Goal: Task Accomplishment & Management: Use online tool/utility

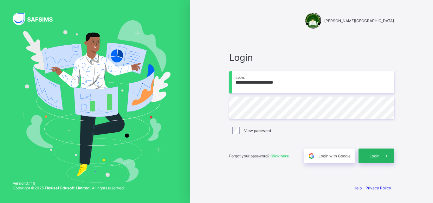
click at [381, 153] on span at bounding box center [386, 156] width 15 height 15
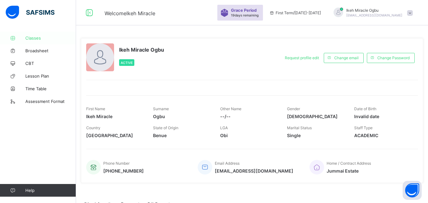
click at [35, 39] on span "Classes" at bounding box center [50, 37] width 51 height 5
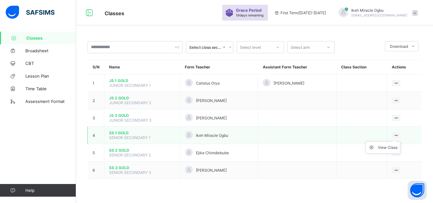
click at [399, 142] on ul "View Class" at bounding box center [382, 148] width 35 height 12
click at [384, 150] on div "View Class" at bounding box center [388, 147] width 20 height 6
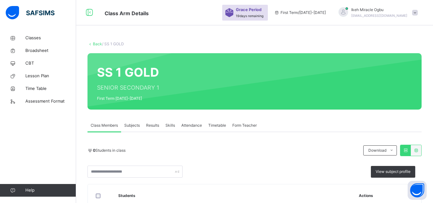
click at [134, 125] on span "Subjects" at bounding box center [132, 126] width 16 height 6
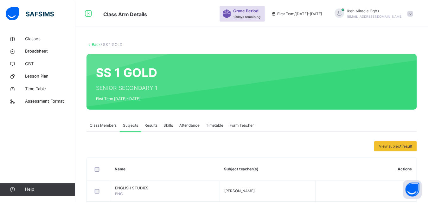
scroll to position [158, 0]
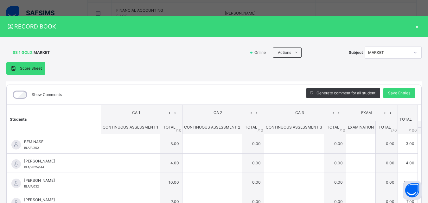
scroll to position [0, 0]
type input "*"
type input "**"
type input "*"
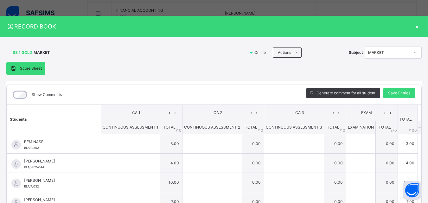
type input "*"
type input "**"
type input "*"
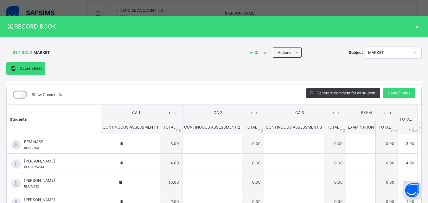
type input "*"
type input "**"
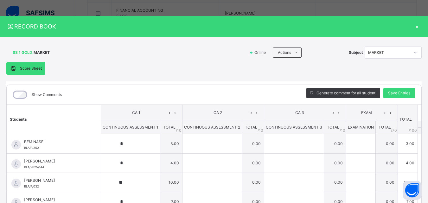
type input "*"
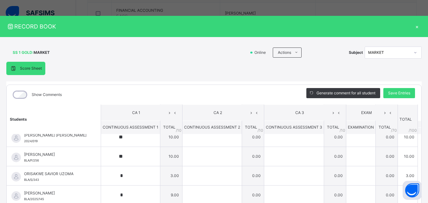
click at [413, 25] on div "×" at bounding box center [417, 26] width 10 height 9
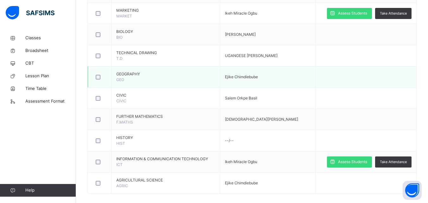
scroll to position [398, 0]
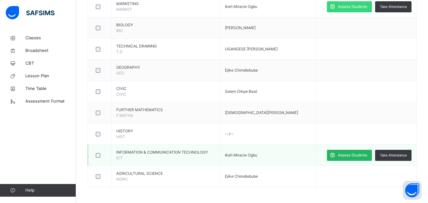
click at [356, 153] on span "Assess Students" at bounding box center [352, 155] width 29 height 6
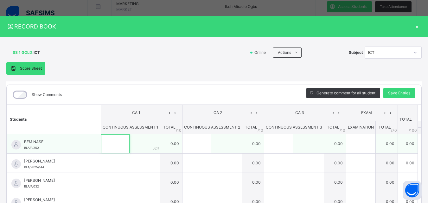
click at [118, 138] on input "text" at bounding box center [115, 143] width 29 height 19
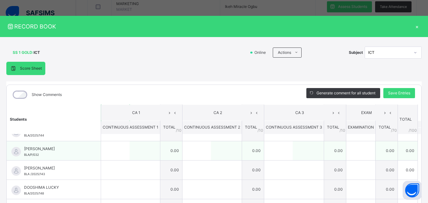
scroll to position [0, 0]
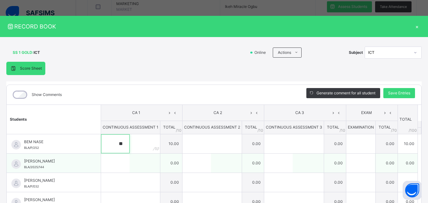
type input "**"
click at [115, 163] on input "text" at bounding box center [115, 163] width 29 height 19
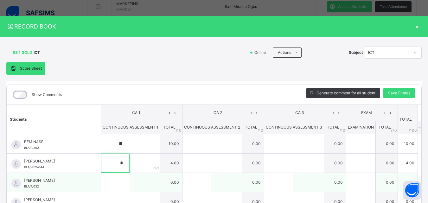
type input "*"
click at [108, 187] on input "text" at bounding box center [115, 182] width 29 height 19
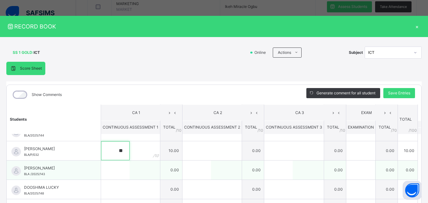
type input "**"
click at [112, 171] on input "text" at bounding box center [115, 170] width 29 height 19
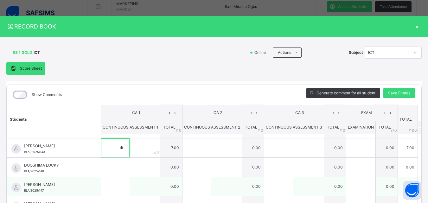
scroll to position [63, 0]
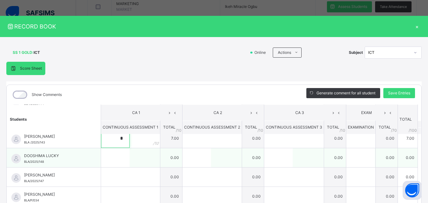
type input "*"
click at [111, 163] on input "text" at bounding box center [115, 157] width 29 height 19
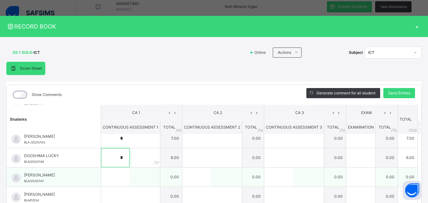
type input "*"
click at [108, 177] on input "text" at bounding box center [115, 177] width 29 height 19
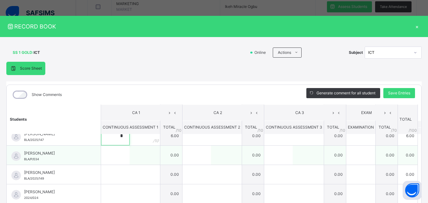
scroll to position [95, 0]
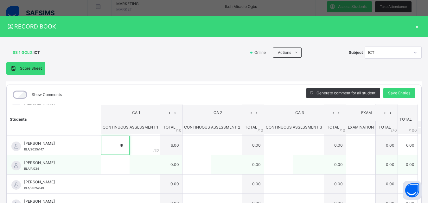
type input "*"
click at [109, 166] on input "text" at bounding box center [115, 164] width 29 height 19
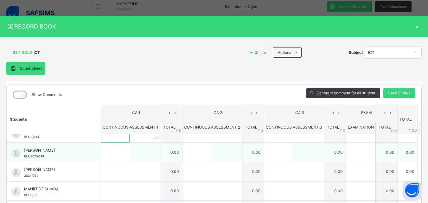
type input "*"
click at [108, 153] on input "text" at bounding box center [115, 152] width 29 height 19
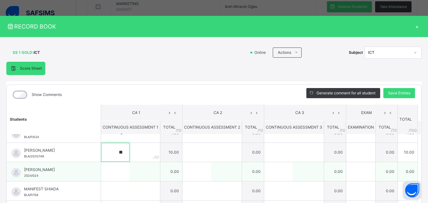
type input "**"
click at [103, 172] on input "text" at bounding box center [115, 171] width 29 height 19
click at [105, 179] on input "text" at bounding box center [115, 171] width 29 height 19
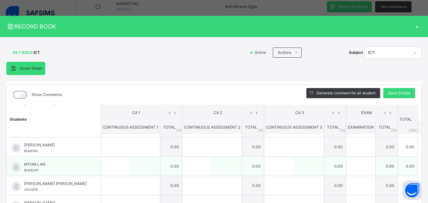
scroll to position [158, 0]
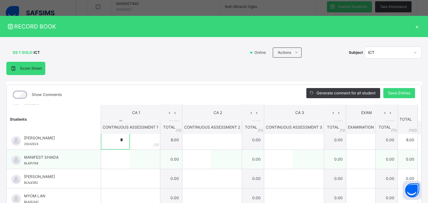
type input "*"
click at [109, 159] on input "text" at bounding box center [115, 159] width 29 height 19
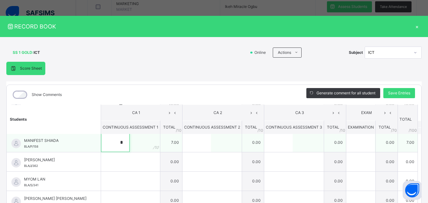
scroll to position [190, 0]
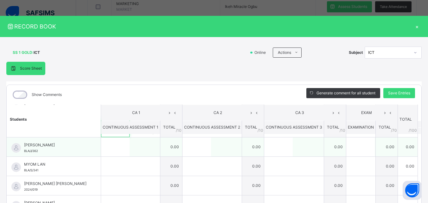
type input "*"
click at [108, 150] on input "text" at bounding box center [115, 146] width 29 height 19
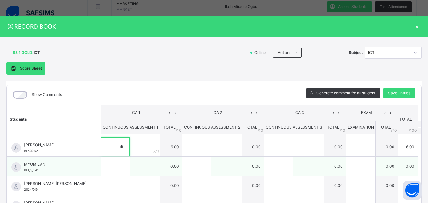
type input "*"
click at [114, 165] on input "text" at bounding box center [115, 166] width 29 height 19
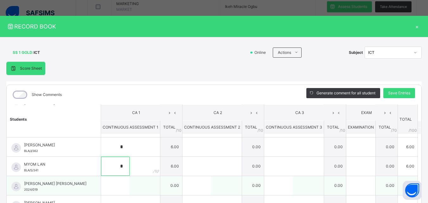
type input "*"
click at [104, 184] on input "text" at bounding box center [115, 185] width 29 height 19
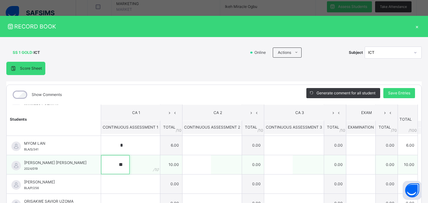
scroll to position [222, 0]
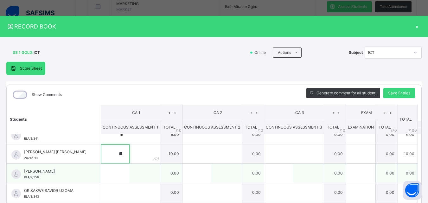
type input "**"
click at [112, 178] on input "text" at bounding box center [115, 173] width 29 height 19
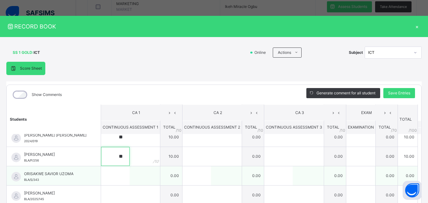
type input "**"
click at [110, 178] on input "text" at bounding box center [115, 175] width 29 height 19
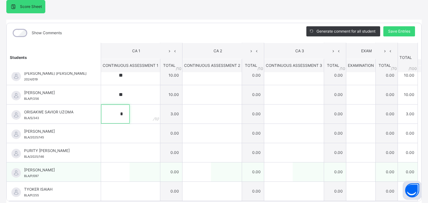
scroll to position [63, 0]
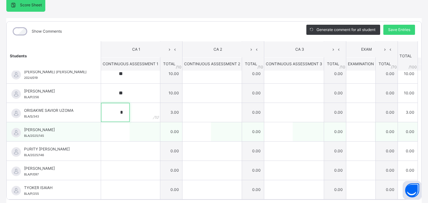
type input "*"
click at [105, 132] on input "text" at bounding box center [115, 131] width 29 height 19
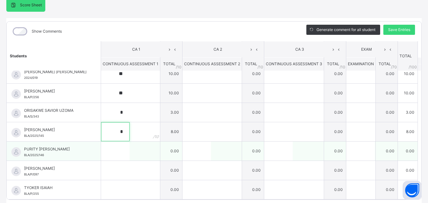
type input "*"
click at [108, 155] on input "text" at bounding box center [115, 151] width 29 height 19
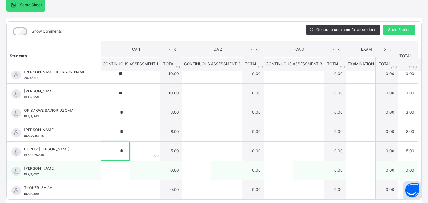
type input "*"
click at [110, 168] on input "text" at bounding box center [115, 170] width 29 height 19
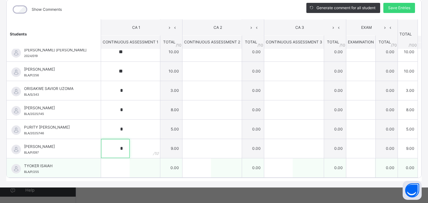
scroll to position [86, 0]
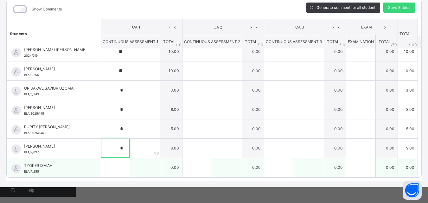
type input "*"
click at [110, 171] on input "text" at bounding box center [115, 167] width 29 height 19
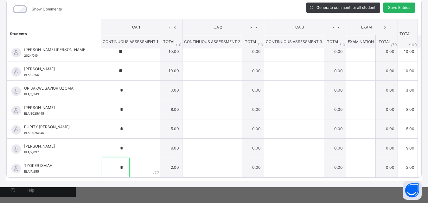
type input "*"
click at [398, 8] on span "Save Entries" at bounding box center [399, 8] width 22 height 6
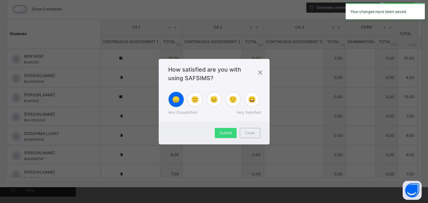
click at [176, 102] on span "😞" at bounding box center [176, 100] width 8 height 10
click at [223, 131] on span "Submit" at bounding box center [226, 133] width 12 height 6
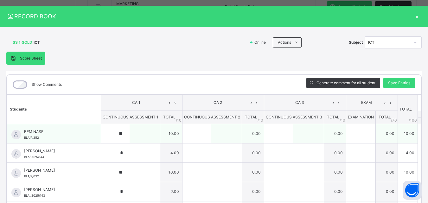
scroll to position [0, 0]
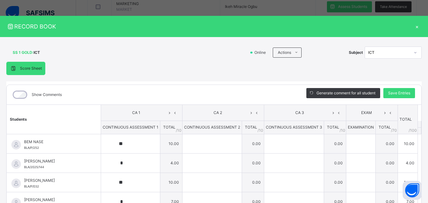
click at [412, 27] on div "×" at bounding box center [417, 26] width 10 height 9
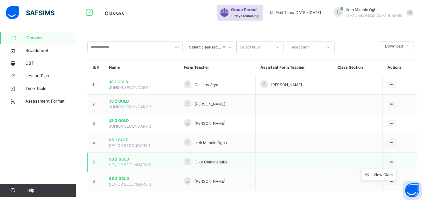
click at [396, 169] on ul "View Class" at bounding box center [378, 175] width 35 height 12
click at [390, 175] on div "View Class" at bounding box center [384, 175] width 20 height 6
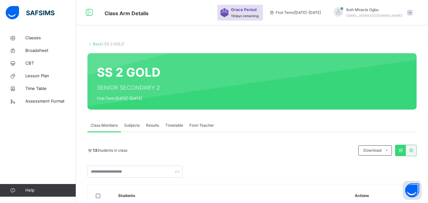
click at [133, 124] on span "Subjects" at bounding box center [132, 126] width 16 height 6
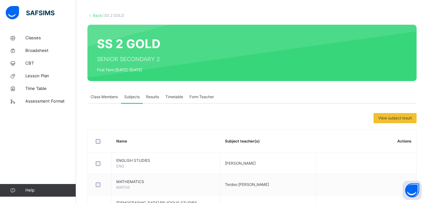
scroll to position [127, 0]
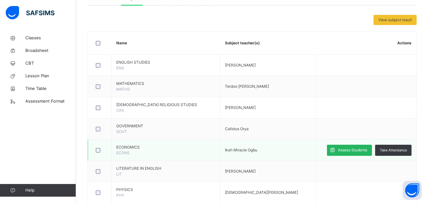
click at [358, 151] on span "Assess Students" at bounding box center [352, 150] width 29 height 6
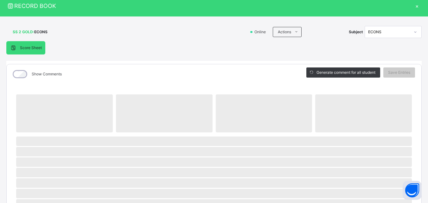
scroll to position [32, 0]
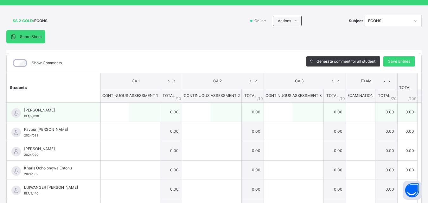
click at [141, 111] on div at bounding box center [130, 112] width 59 height 19
click at [120, 110] on input "text" at bounding box center [115, 112] width 29 height 19
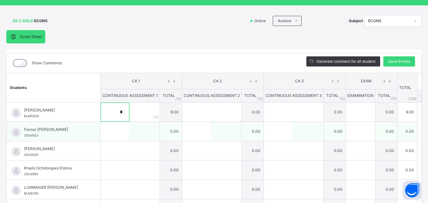
type input "*"
click at [122, 131] on input "text" at bounding box center [115, 131] width 29 height 19
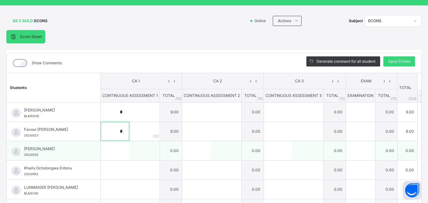
type input "*"
click at [121, 151] on input "text" at bounding box center [115, 150] width 29 height 19
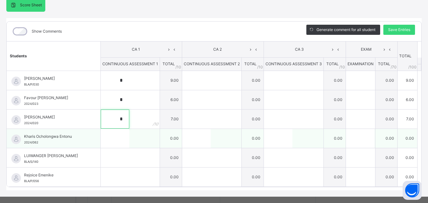
type input "*"
click at [112, 140] on input "text" at bounding box center [115, 138] width 29 height 19
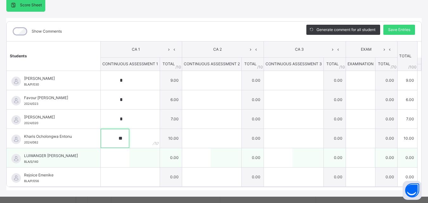
type input "**"
click at [120, 162] on input "text" at bounding box center [115, 157] width 29 height 19
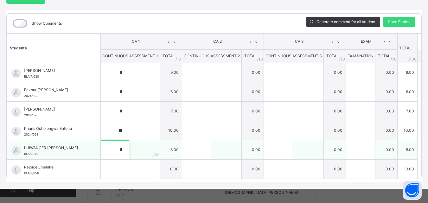
scroll to position [73, 0]
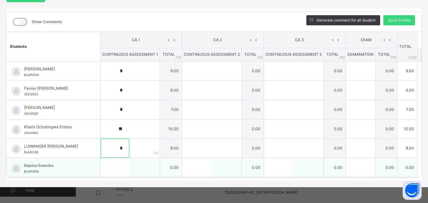
type input "*"
click at [115, 165] on input "text" at bounding box center [115, 167] width 29 height 19
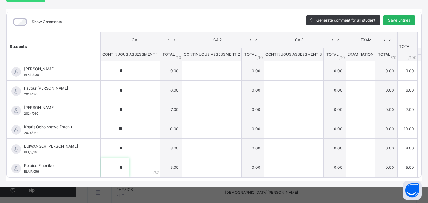
type input "*"
click at [402, 18] on span "Save Entries" at bounding box center [399, 20] width 22 height 6
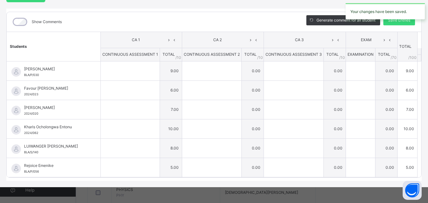
type input "*"
type input "**"
type input "*"
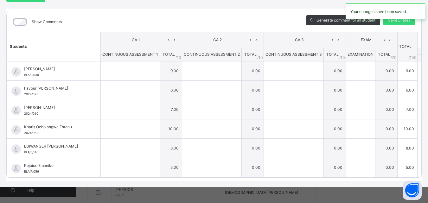
type input "*"
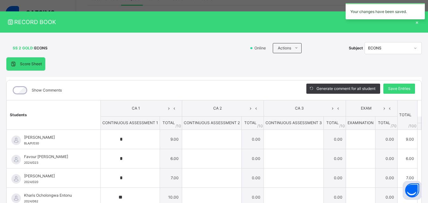
scroll to position [0, 0]
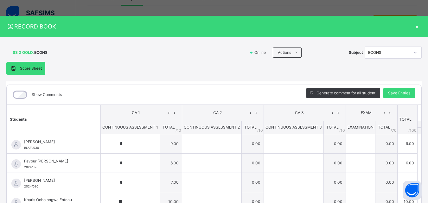
click at [415, 26] on div "×" at bounding box center [417, 26] width 10 height 9
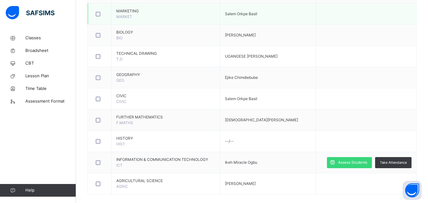
scroll to position [398, 0]
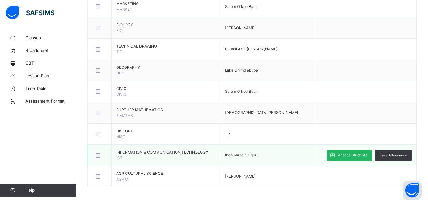
click at [353, 157] on span "Assess Students" at bounding box center [352, 155] width 29 height 6
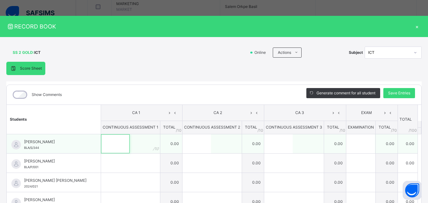
click at [115, 144] on input "text" at bounding box center [115, 143] width 29 height 19
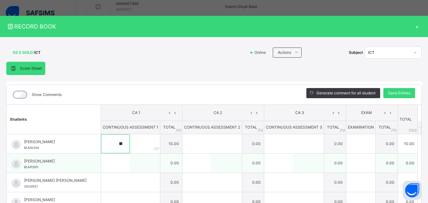
type input "**"
click at [103, 166] on input "text" at bounding box center [115, 163] width 29 height 19
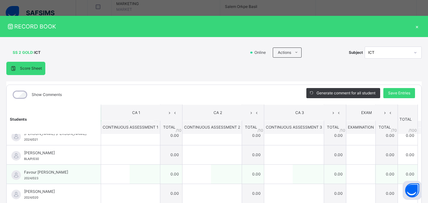
scroll to position [32, 0]
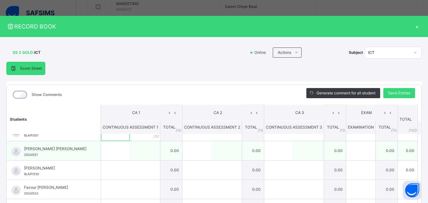
type input "**"
click at [110, 154] on input "text" at bounding box center [115, 150] width 29 height 19
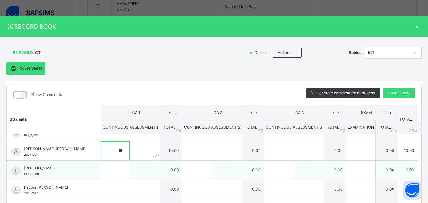
type input "**"
click at [109, 170] on input "text" at bounding box center [115, 170] width 29 height 19
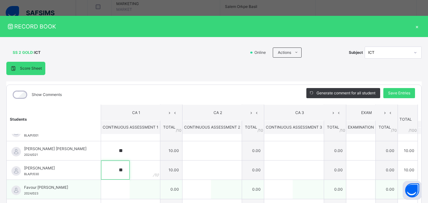
type input "**"
click at [112, 193] on input "text" at bounding box center [115, 189] width 29 height 19
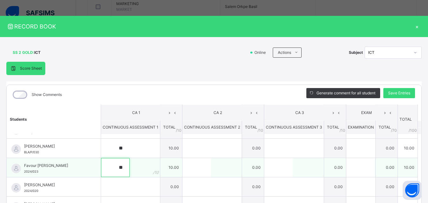
scroll to position [63, 0]
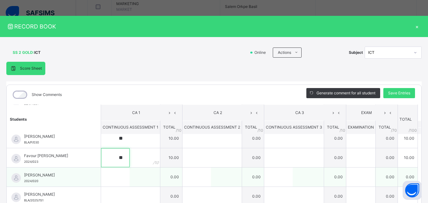
type input "**"
click at [105, 180] on input "text" at bounding box center [115, 177] width 29 height 19
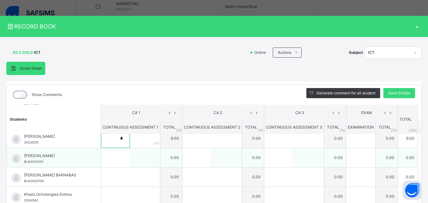
scroll to position [103, 0]
type input "*"
click at [105, 159] on input "text" at bounding box center [115, 156] width 29 height 19
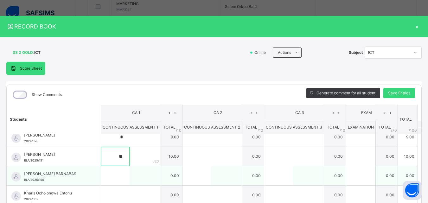
type input "**"
click at [108, 175] on input "text" at bounding box center [115, 175] width 29 height 19
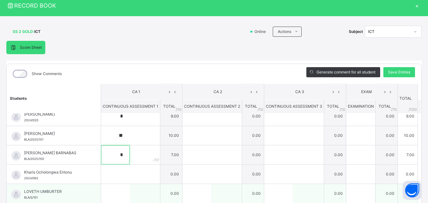
scroll to position [32, 0]
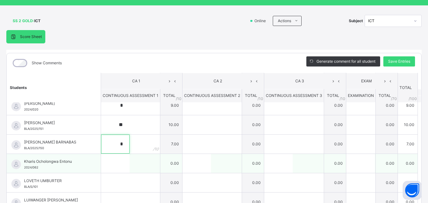
type input "*"
click at [113, 168] on input "text" at bounding box center [115, 163] width 29 height 19
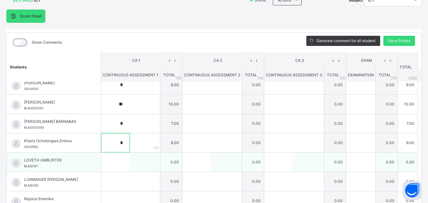
scroll to position [63, 0]
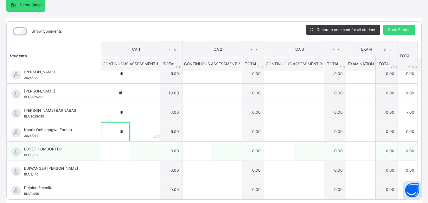
type input "*"
click at [106, 154] on input "text" at bounding box center [115, 151] width 29 height 19
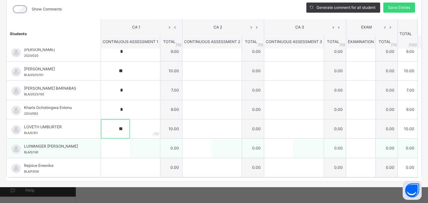
type input "**"
click at [104, 148] on input "text" at bounding box center [115, 148] width 29 height 19
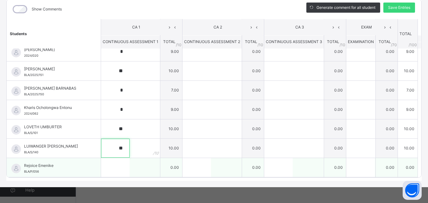
type input "**"
click at [101, 167] on input "text" at bounding box center [115, 167] width 29 height 19
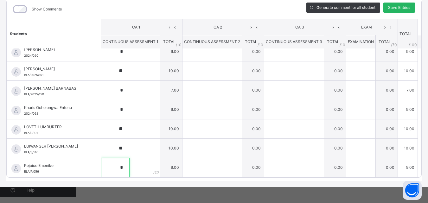
type input "*"
click at [398, 9] on span "Save Entries" at bounding box center [399, 8] width 22 height 6
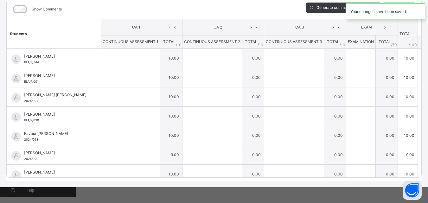
type input "**"
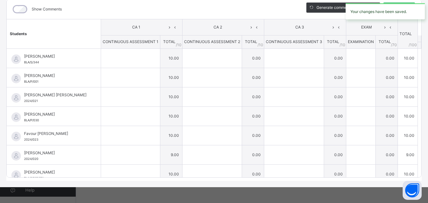
type input "*"
type input "**"
type input "*"
type input "**"
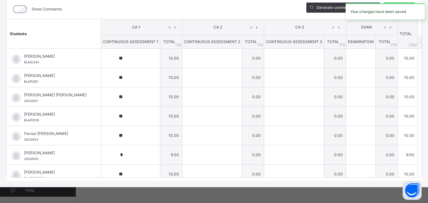
type input "**"
type input "*"
click at [277, 10] on div "Show Comments" at bounding box center [152, 9] width 290 height 20
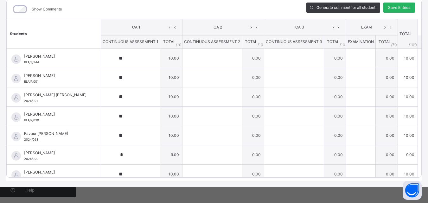
click at [392, 8] on span "Save Entries" at bounding box center [399, 8] width 22 height 6
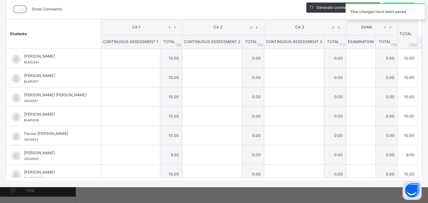
type input "**"
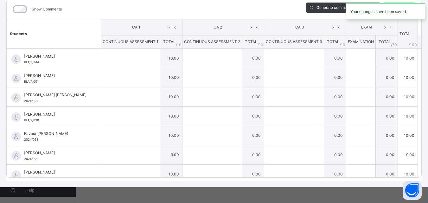
type input "*"
type input "**"
type input "*"
type input "**"
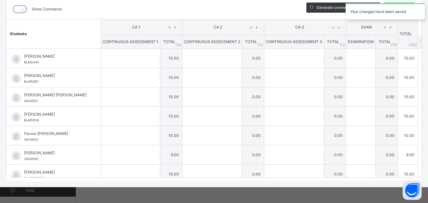
type input "**"
type input "*"
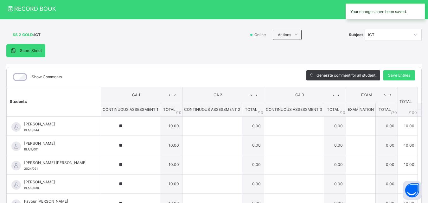
scroll to position [0, 0]
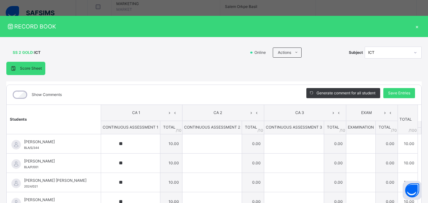
click at [414, 27] on div "×" at bounding box center [417, 26] width 10 height 9
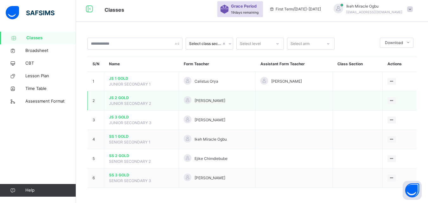
scroll to position [4, 0]
click at [134, 177] on span "SS 3 GOLD" at bounding box center [141, 175] width 65 height 6
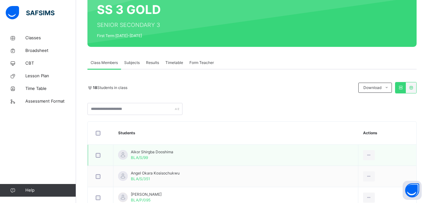
scroll to position [63, 0]
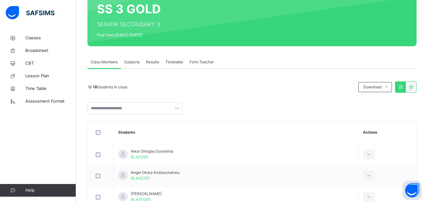
click at [135, 62] on span "Subjects" at bounding box center [132, 62] width 16 height 6
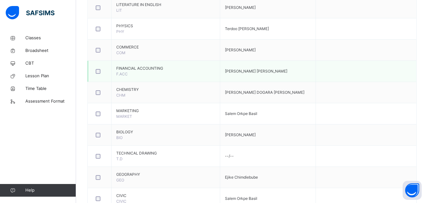
scroll to position [398, 0]
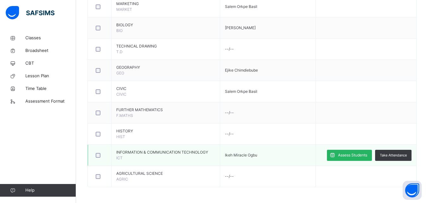
click at [350, 157] on span "Assess Students" at bounding box center [352, 155] width 29 height 6
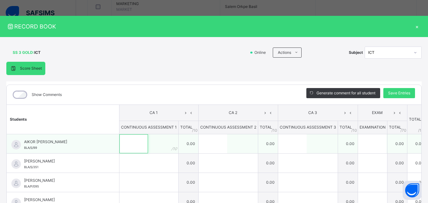
click at [119, 144] on input "text" at bounding box center [133, 143] width 29 height 19
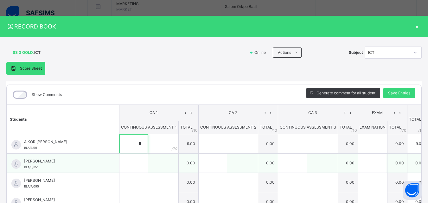
type input "*"
click at [119, 165] on input "text" at bounding box center [133, 163] width 29 height 19
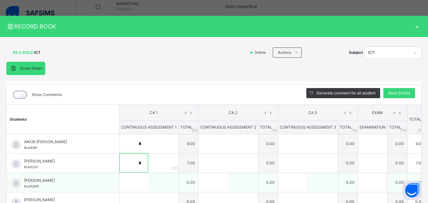
scroll to position [32, 0]
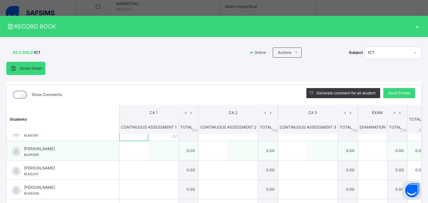
type input "*"
click at [119, 154] on input "text" at bounding box center [133, 150] width 29 height 19
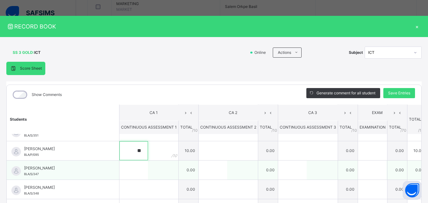
type input "**"
click at [119, 168] on input "text" at bounding box center [133, 170] width 29 height 19
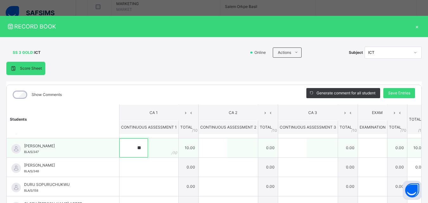
scroll to position [63, 0]
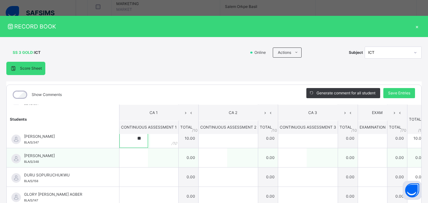
type input "**"
click at [119, 162] on input "text" at bounding box center [133, 157] width 29 height 19
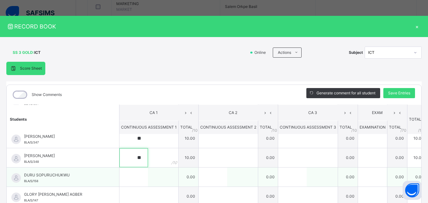
type input "**"
click at [119, 180] on input "text" at bounding box center [133, 177] width 29 height 19
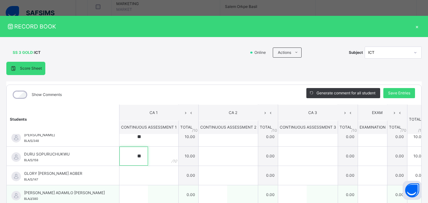
scroll to position [95, 0]
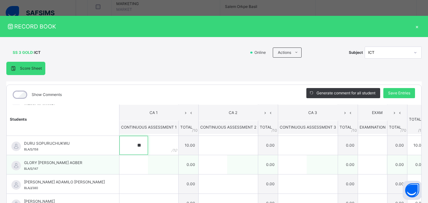
type input "**"
click at [119, 168] on input "text" at bounding box center [133, 164] width 29 height 19
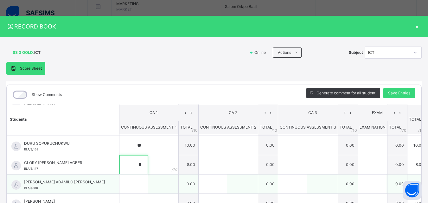
type input "*"
click at [119, 185] on input "text" at bounding box center [133, 184] width 29 height 19
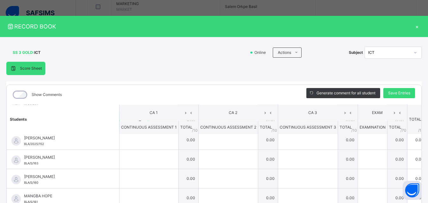
scroll to position [127, 0]
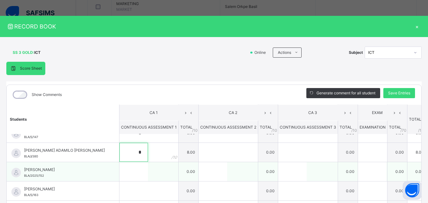
type input "*"
click at [119, 170] on input "text" at bounding box center [133, 171] width 29 height 19
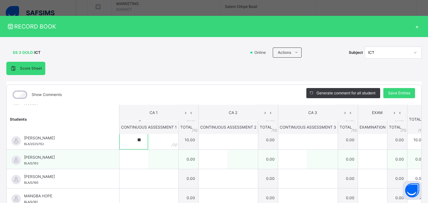
type input "**"
click at [119, 160] on input "text" at bounding box center [133, 159] width 29 height 19
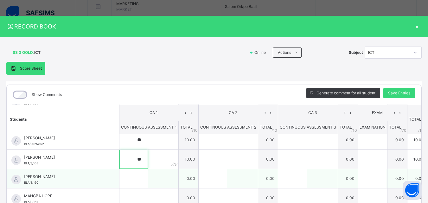
scroll to position [190, 0]
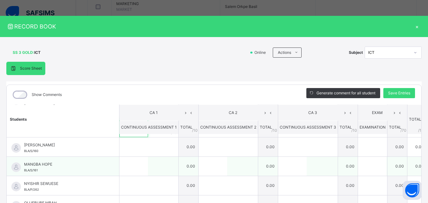
type input "**"
click at [119, 173] on input "text" at bounding box center [133, 166] width 29 height 19
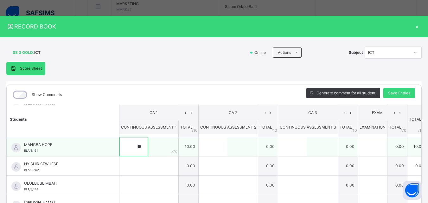
scroll to position [219, 0]
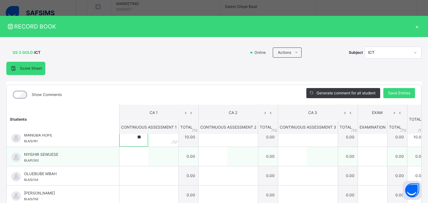
type input "**"
click at [119, 160] on input "text" at bounding box center [133, 156] width 29 height 19
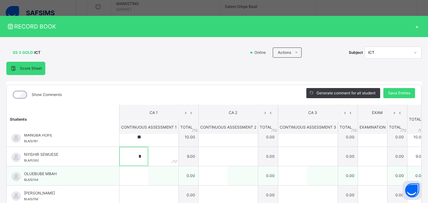
type input "*"
click at [119, 176] on input "text" at bounding box center [133, 175] width 29 height 19
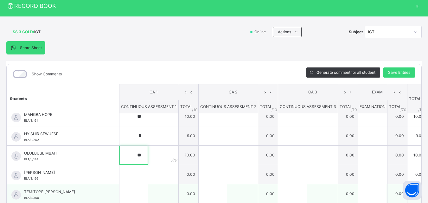
scroll to position [32, 0]
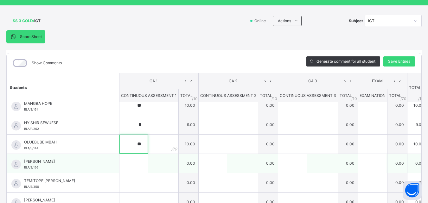
type input "**"
click at [119, 158] on input "text" at bounding box center [133, 163] width 29 height 19
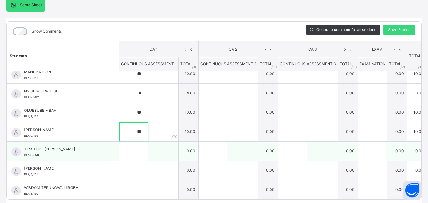
type input "**"
click at [119, 155] on input "text" at bounding box center [133, 151] width 29 height 19
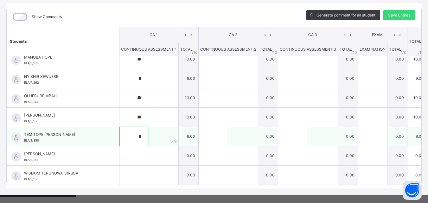
scroll to position [86, 0]
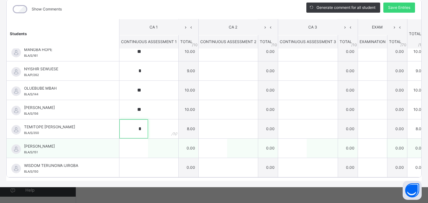
type input "*"
click at [119, 152] on input "text" at bounding box center [133, 148] width 29 height 19
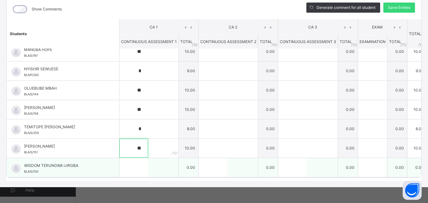
type input "**"
click at [119, 163] on input "text" at bounding box center [133, 167] width 29 height 19
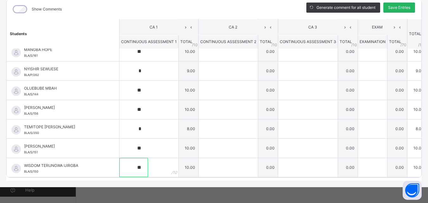
type input "**"
click at [391, 8] on span "Save Entries" at bounding box center [399, 8] width 22 height 6
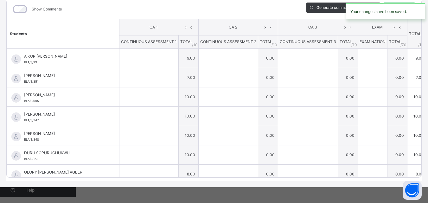
type input "*"
type input "**"
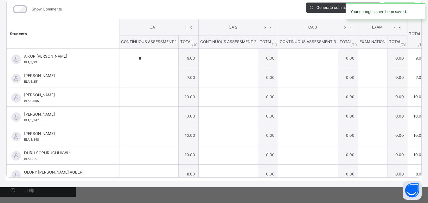
type input "**"
type input "*"
type input "**"
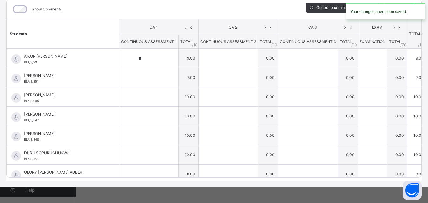
type input "**"
type input "*"
type input "**"
type input "*"
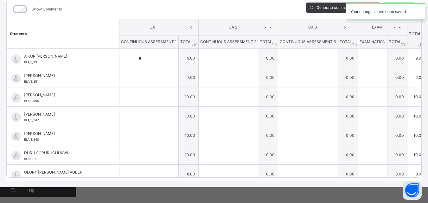
type input "**"
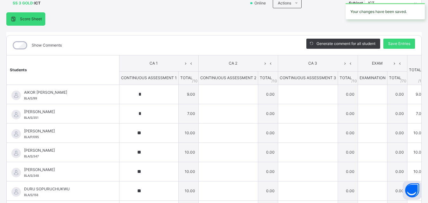
scroll to position [0, 0]
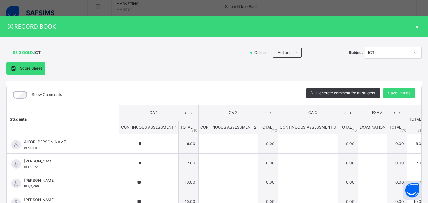
click at [413, 26] on div "×" at bounding box center [417, 26] width 10 height 9
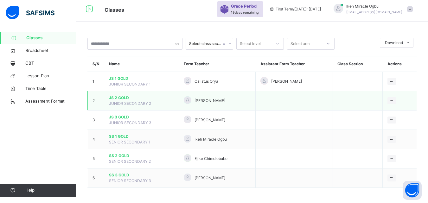
scroll to position [4, 0]
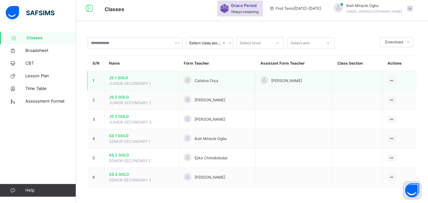
click at [123, 81] on td "JS 1 GOLD JUNIOR SECONDARY 1" at bounding box center [141, 80] width 75 height 19
click at [121, 78] on span "JS 1 GOLD" at bounding box center [141, 78] width 65 height 6
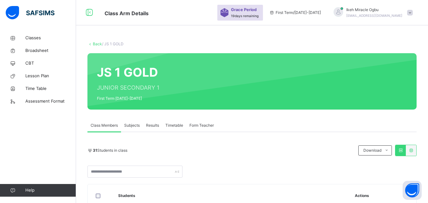
click at [134, 123] on span "Subjects" at bounding box center [132, 126] width 16 height 6
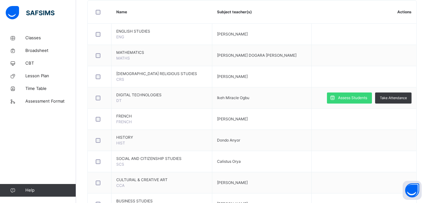
scroll to position [158, 0]
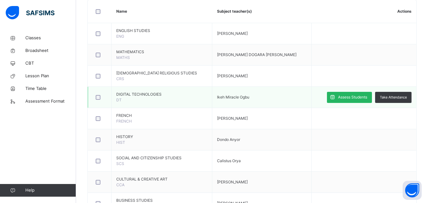
click at [353, 97] on span "Assess Students" at bounding box center [352, 97] width 29 height 6
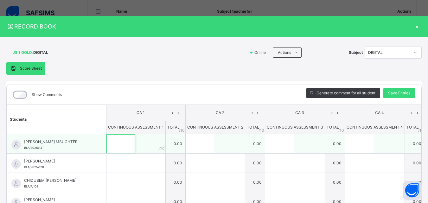
click at [118, 141] on input "text" at bounding box center [120, 143] width 29 height 19
click at [199, 141] on input "text" at bounding box center [200, 143] width 29 height 19
click at [109, 145] on input "text" at bounding box center [120, 143] width 29 height 19
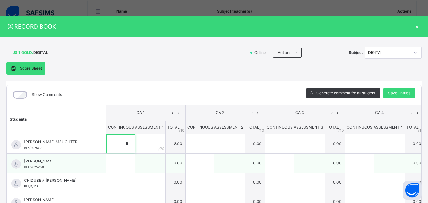
type input "*"
click at [125, 165] on input "text" at bounding box center [120, 163] width 29 height 19
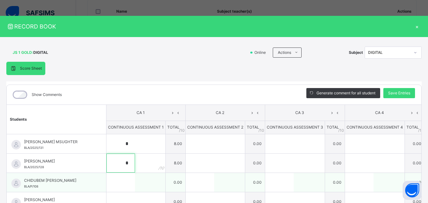
type input "*"
click at [114, 185] on input "text" at bounding box center [120, 182] width 29 height 19
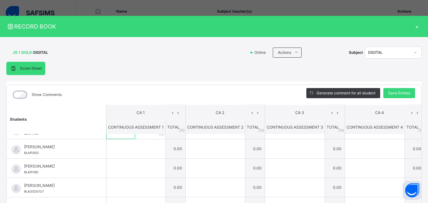
scroll to position [63, 0]
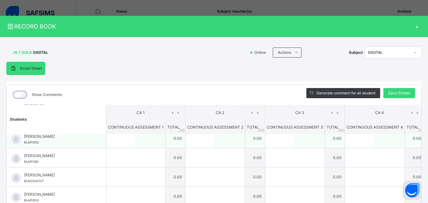
type input "*"
click at [122, 143] on input "text" at bounding box center [120, 138] width 29 height 19
type input "*"
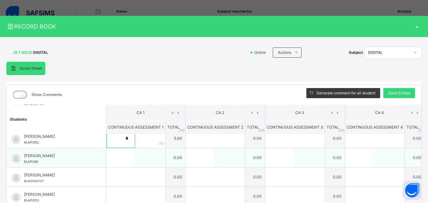
type input "*"
click at [122, 159] on input "text" at bounding box center [120, 157] width 29 height 19
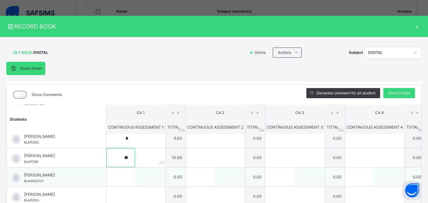
type input "**"
click at [115, 178] on input "text" at bounding box center [120, 177] width 29 height 19
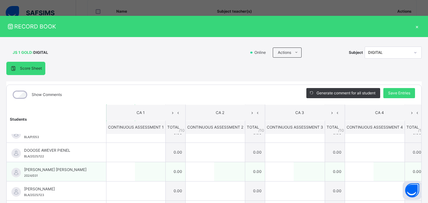
scroll to position [95, 0]
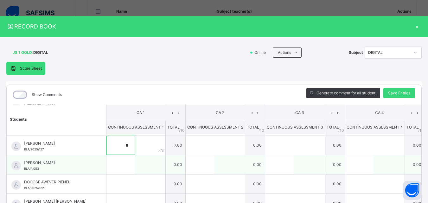
type input "*"
click at [115, 163] on input "text" at bounding box center [120, 164] width 29 height 19
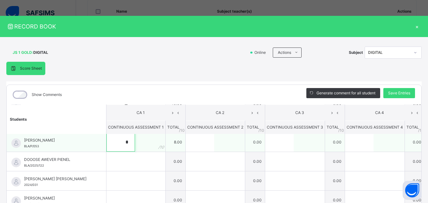
scroll to position [127, 0]
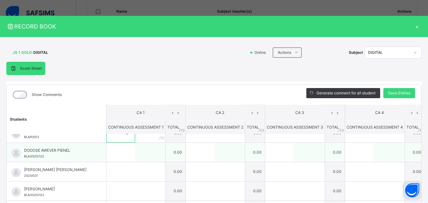
type input "*"
click at [123, 155] on input "text" at bounding box center [120, 152] width 29 height 19
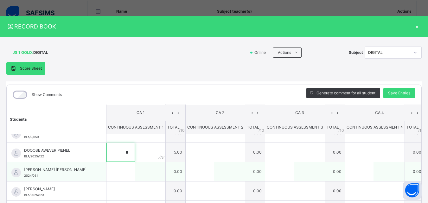
type input "*"
click at [123, 166] on input "text" at bounding box center [120, 171] width 29 height 19
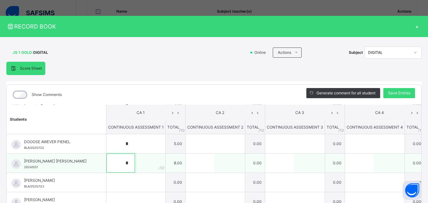
scroll to position [158, 0]
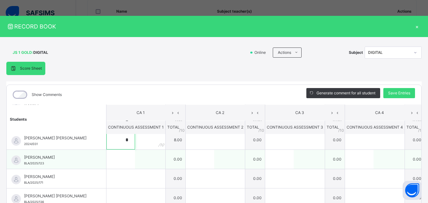
type input "*"
click at [123, 159] on input "text" at bounding box center [120, 159] width 29 height 19
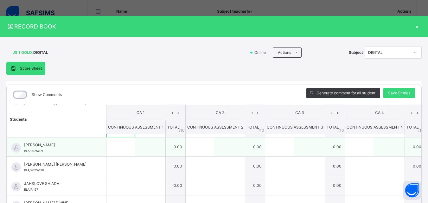
type input "*"
click at [123, 150] on input "text" at bounding box center [120, 146] width 29 height 19
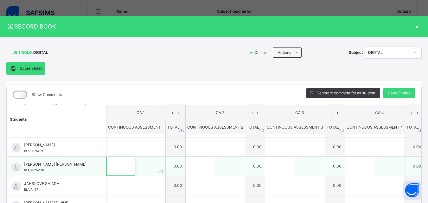
click at [118, 165] on input "text" at bounding box center [120, 166] width 29 height 19
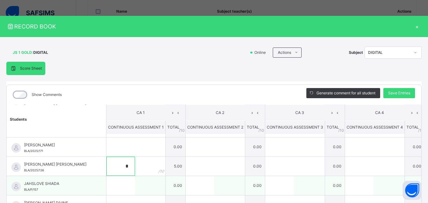
type input "*"
click at [118, 187] on input "text" at bounding box center [120, 185] width 29 height 19
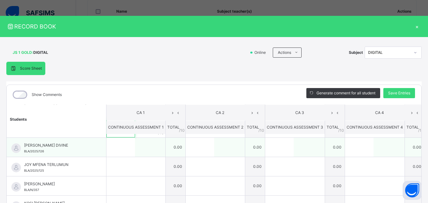
scroll to position [253, 0]
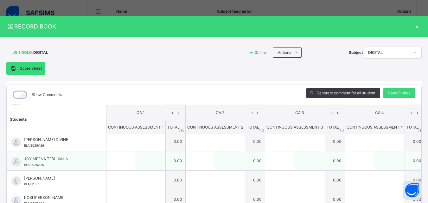
type input "**"
click at [114, 160] on input "text" at bounding box center [120, 160] width 29 height 19
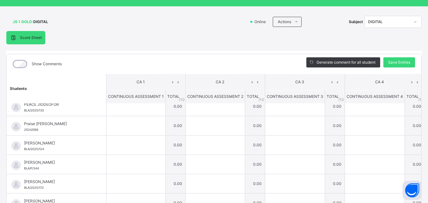
scroll to position [90, 0]
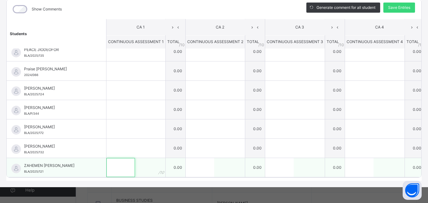
click at [125, 158] on input "text" at bounding box center [120, 167] width 29 height 19
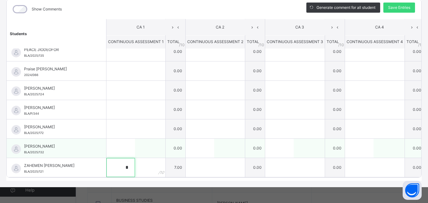
type input "*"
click at [118, 141] on input "text" at bounding box center [120, 148] width 29 height 19
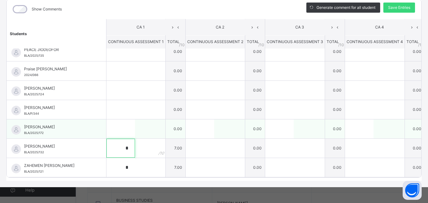
type input "*"
click at [120, 121] on input "text" at bounding box center [120, 128] width 29 height 19
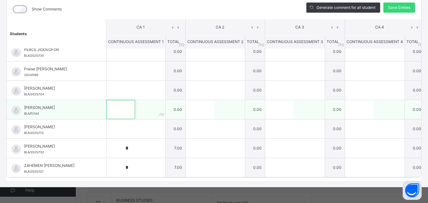
click at [122, 102] on input "text" at bounding box center [120, 109] width 29 height 19
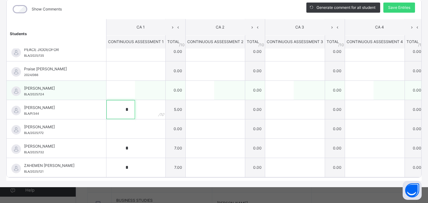
type input "*"
click at [118, 81] on input "text" at bounding box center [120, 90] width 29 height 19
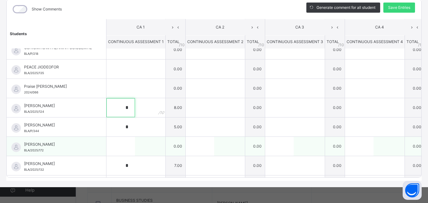
scroll to position [444, 0]
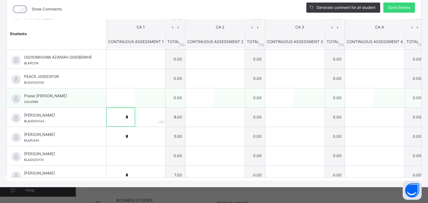
type input "*"
click at [115, 90] on input "text" at bounding box center [120, 97] width 29 height 19
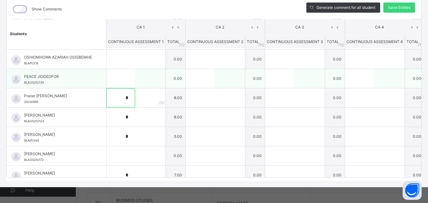
type input "*"
click at [117, 72] on input "text" at bounding box center [120, 78] width 29 height 19
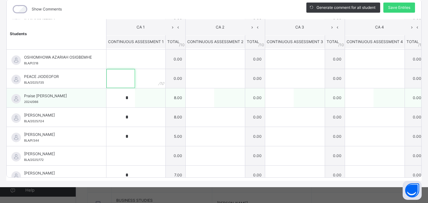
type input "*"
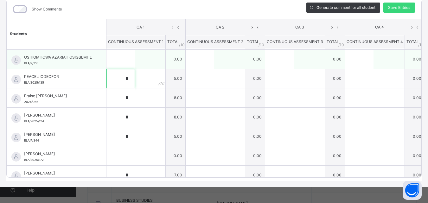
type input "*"
click at [123, 55] on input "text" at bounding box center [120, 59] width 29 height 19
type input "*"
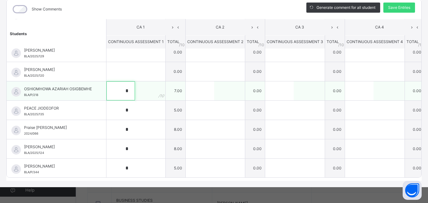
scroll to position [380, 0]
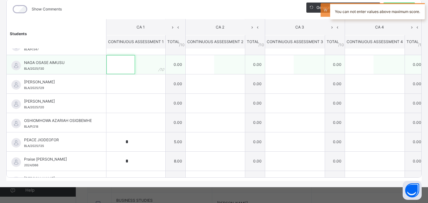
click at [128, 58] on input "text" at bounding box center [120, 64] width 29 height 19
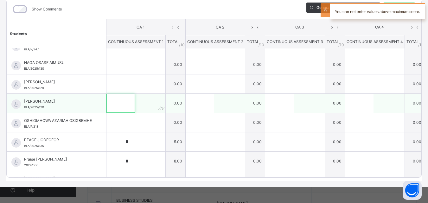
click at [114, 101] on input "text" at bounding box center [120, 103] width 29 height 19
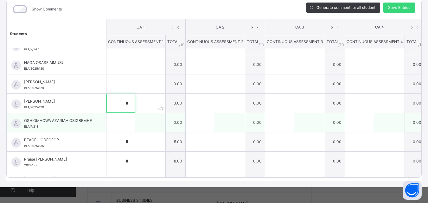
type input "*"
click at [124, 119] on input "text" at bounding box center [120, 122] width 29 height 19
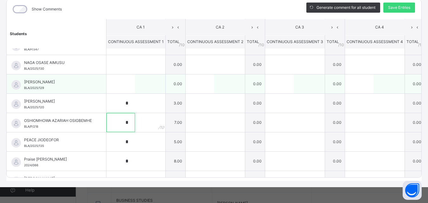
type input "*"
click at [117, 80] on input "text" at bounding box center [120, 83] width 29 height 19
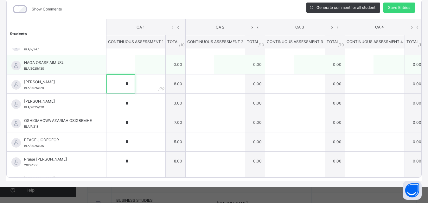
type input "*"
click at [117, 57] on input "text" at bounding box center [120, 64] width 29 height 19
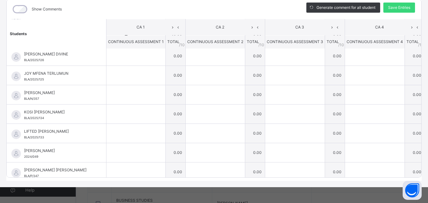
scroll to position [285, 0]
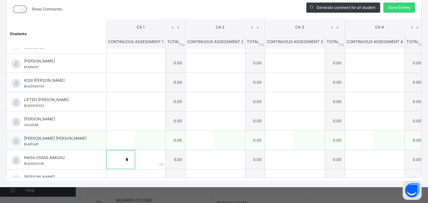
type input "*"
click at [123, 132] on input "text" at bounding box center [120, 140] width 29 height 19
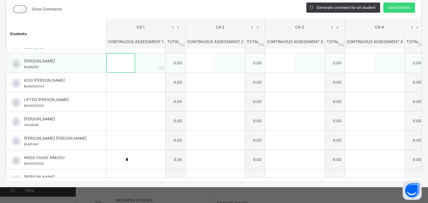
click at [117, 57] on input "text" at bounding box center [120, 63] width 29 height 19
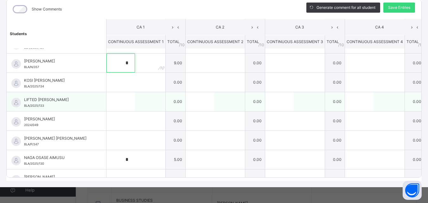
type input "*"
click at [110, 99] on input "text" at bounding box center [120, 101] width 29 height 19
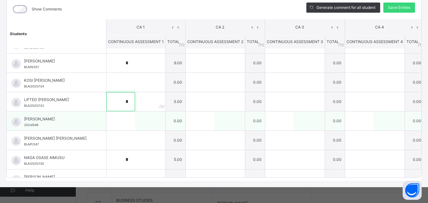
type input "*"
click at [119, 116] on input "text" at bounding box center [120, 121] width 29 height 19
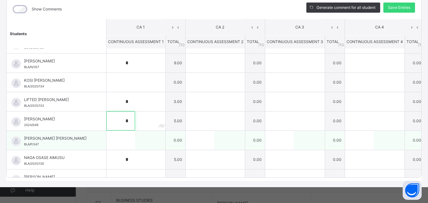
type input "*"
click at [121, 134] on input "text" at bounding box center [120, 140] width 29 height 19
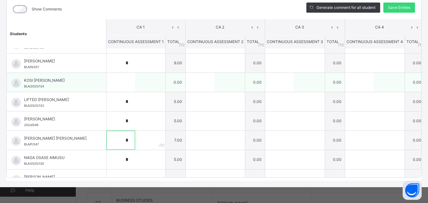
type input "*"
click at [126, 80] on input "text" at bounding box center [120, 82] width 29 height 19
click at [128, 78] on input "text" at bounding box center [120, 82] width 29 height 19
type input "*"
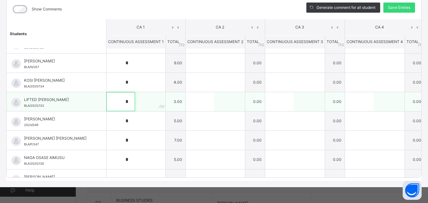
drag, startPoint x: 128, startPoint y: 78, endPoint x: 117, endPoint y: 94, distance: 20.0
click at [117, 94] on input "*" at bounding box center [120, 101] width 29 height 19
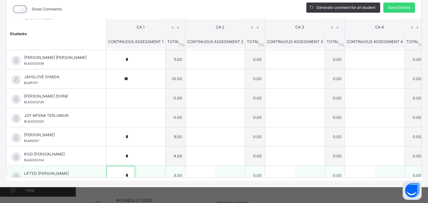
scroll to position [222, 0]
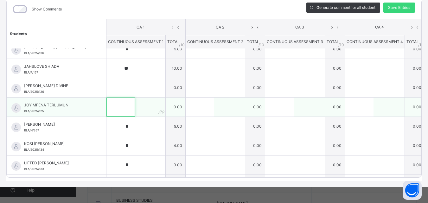
click at [120, 102] on input "text" at bounding box center [120, 107] width 29 height 19
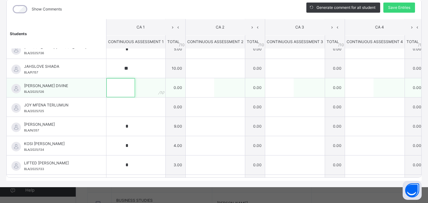
click at [122, 82] on input "text" at bounding box center [120, 87] width 29 height 19
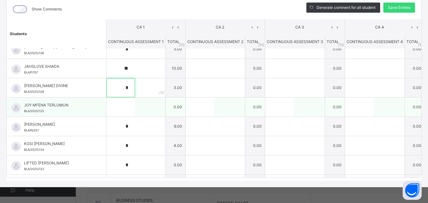
type input "*"
click at [118, 102] on input "text" at bounding box center [120, 107] width 29 height 19
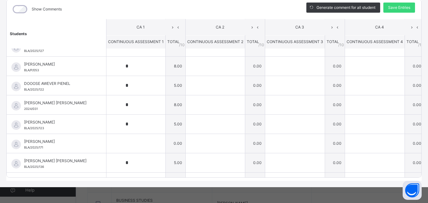
scroll to position [95, 0]
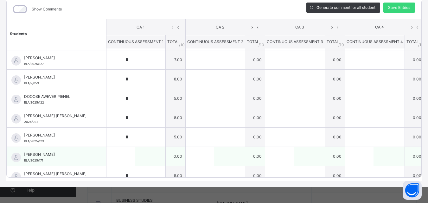
type input "*"
click at [126, 150] on input "text" at bounding box center [120, 156] width 29 height 19
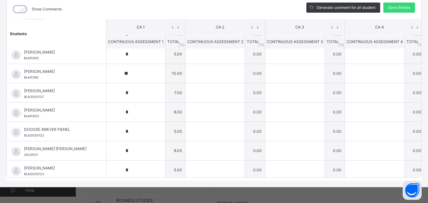
scroll to position [0, 0]
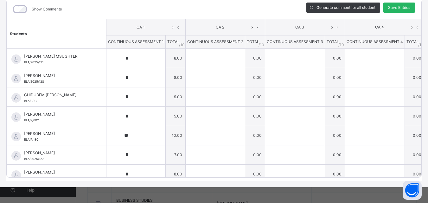
click at [401, 5] on span "Save Entries" at bounding box center [399, 8] width 22 height 6
type input "*"
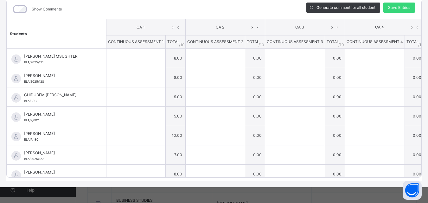
type input "**"
type input "*"
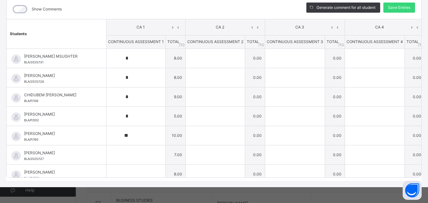
type input "*"
type input "**"
type input "*"
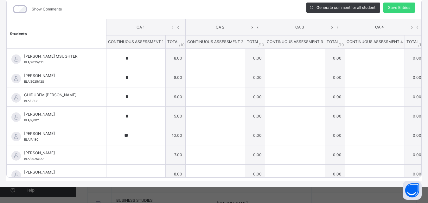
type input "*"
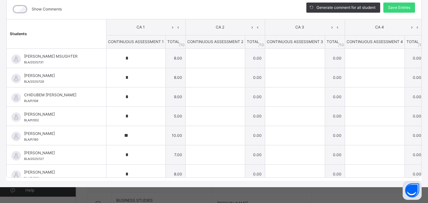
type input "*"
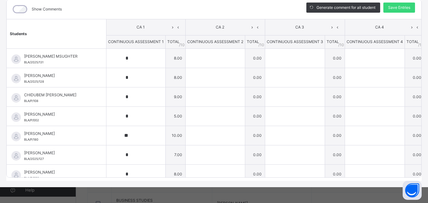
type input "*"
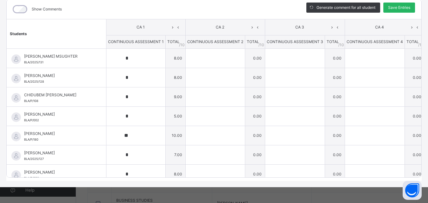
click at [406, 5] on span "Save Entries" at bounding box center [399, 8] width 22 height 6
type input "*"
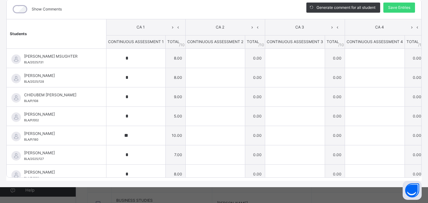
type input "**"
type input "*"
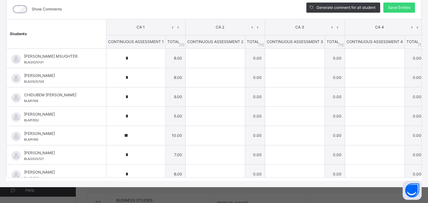
type input "*"
type input "**"
type input "*"
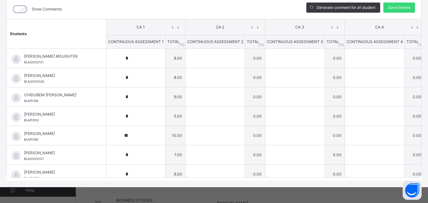
type input "*"
click at [403, 5] on span "Save Entries" at bounding box center [399, 8] width 22 height 6
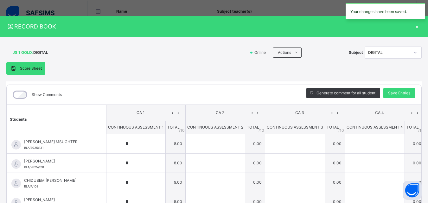
click at [422, 27] on div "×" at bounding box center [417, 26] width 10 height 9
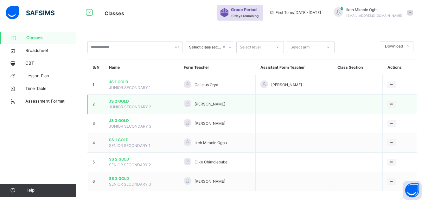
click at [126, 101] on span "JS 2 GOLD" at bounding box center [141, 102] width 65 height 6
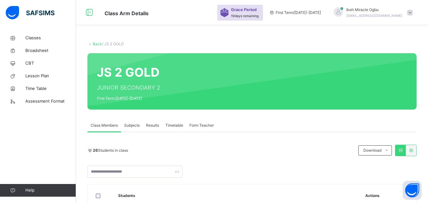
click at [132, 127] on span "Subjects" at bounding box center [132, 126] width 16 height 6
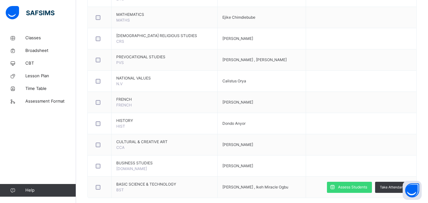
scroll to position [207, 0]
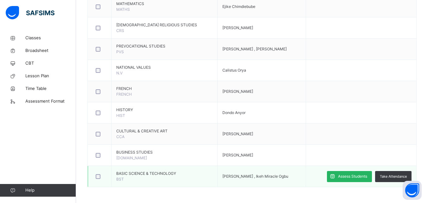
click at [358, 176] on span "Assess Students" at bounding box center [352, 177] width 29 height 6
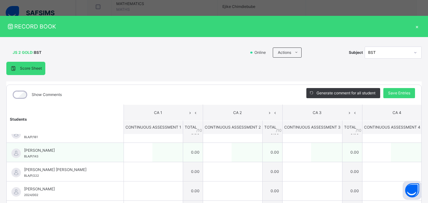
scroll to position [0, 0]
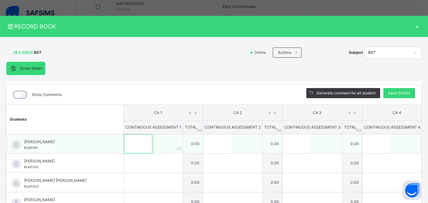
click at [124, 143] on input "text" at bounding box center [138, 143] width 29 height 19
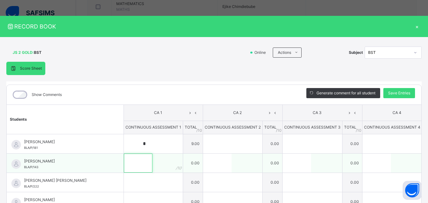
click at [124, 163] on input "text" at bounding box center [138, 163] width 29 height 19
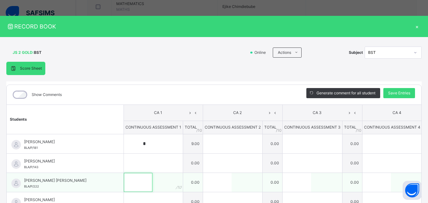
click at [124, 184] on input "text" at bounding box center [138, 182] width 29 height 19
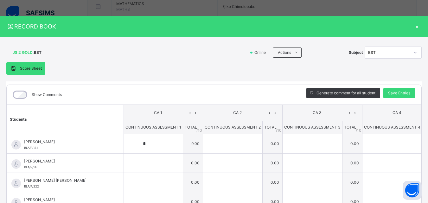
click at [422, 26] on div "×" at bounding box center [417, 26] width 10 height 9
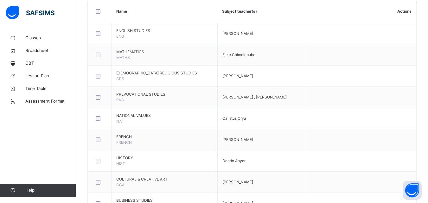
scroll to position [207, 0]
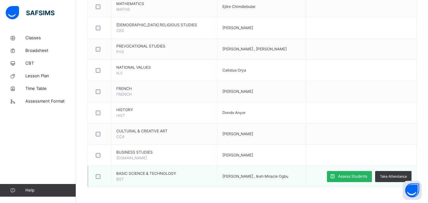
click at [364, 172] on div "Assess Students" at bounding box center [349, 176] width 45 height 11
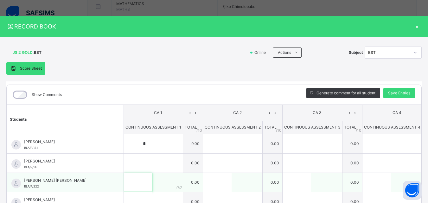
click at [124, 185] on input "text" at bounding box center [138, 182] width 29 height 19
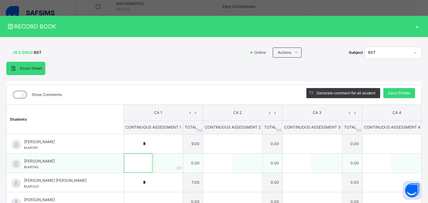
click at [124, 159] on input "text" at bounding box center [138, 163] width 29 height 19
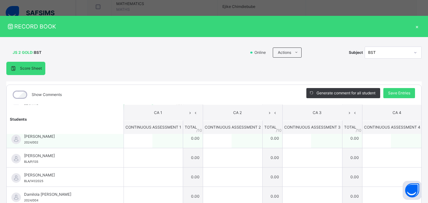
scroll to position [55, 0]
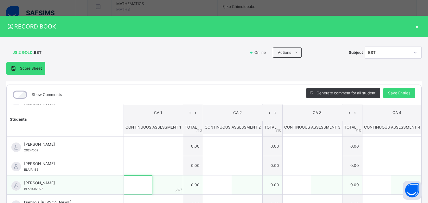
click at [124, 187] on input "text" at bounding box center [138, 185] width 29 height 19
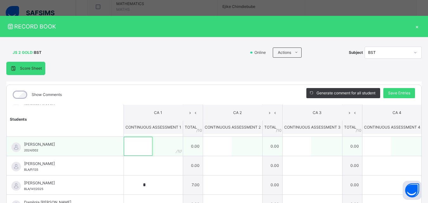
click at [124, 152] on input "text" at bounding box center [138, 146] width 29 height 19
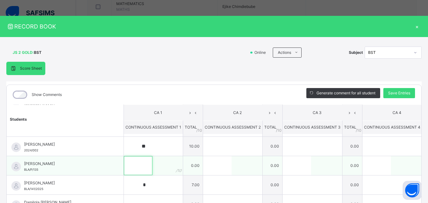
click at [124, 167] on input "text" at bounding box center [138, 165] width 29 height 19
click at [124, 160] on input "text" at bounding box center [138, 165] width 29 height 19
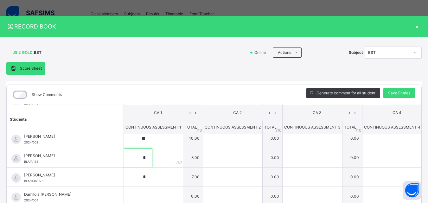
scroll to position [95, 0]
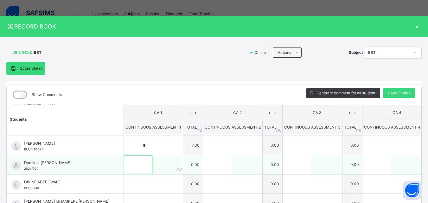
click at [124, 167] on input "text" at bounding box center [138, 164] width 29 height 19
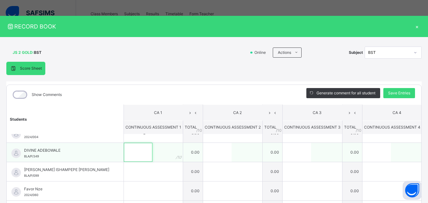
click at [124, 153] on input "text" at bounding box center [138, 152] width 29 height 19
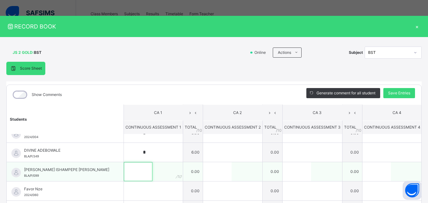
click at [124, 167] on input "text" at bounding box center [138, 171] width 29 height 19
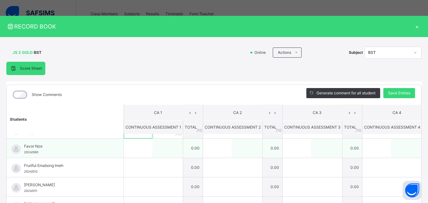
scroll to position [158, 0]
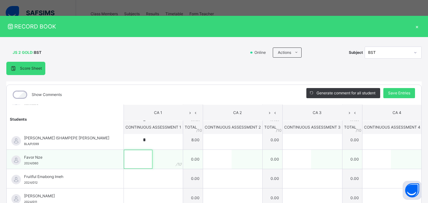
click at [124, 156] on input "text" at bounding box center [138, 159] width 29 height 19
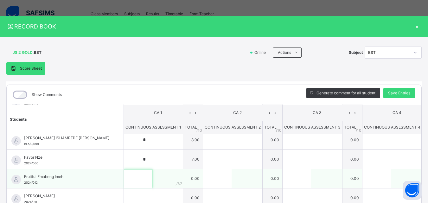
click at [124, 176] on input "text" at bounding box center [138, 178] width 29 height 19
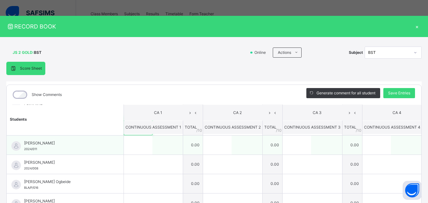
scroll to position [222, 0]
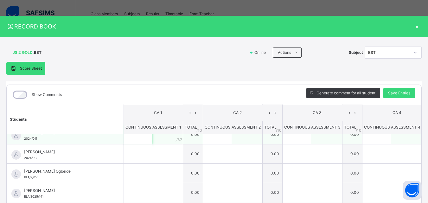
click at [124, 139] on input "text" at bounding box center [138, 134] width 29 height 19
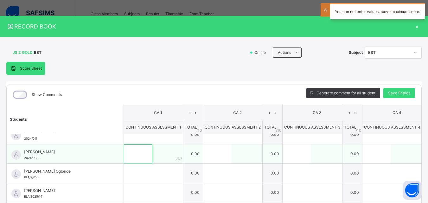
click at [124, 154] on input "text" at bounding box center [138, 153] width 29 height 19
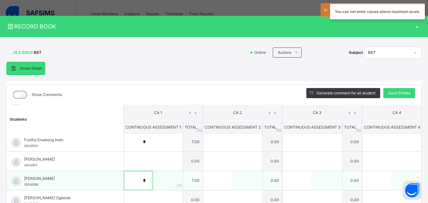
scroll to position [190, 0]
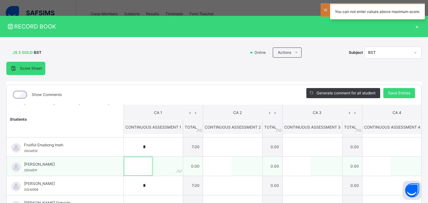
click at [124, 162] on input "text" at bounding box center [138, 166] width 29 height 19
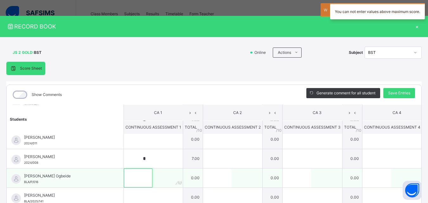
click at [124, 177] on input "text" at bounding box center [138, 178] width 29 height 19
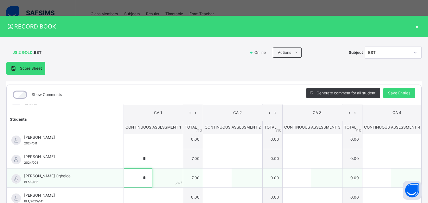
scroll to position [249, 0]
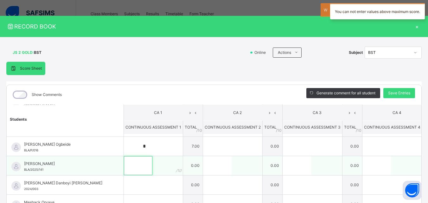
click at [124, 165] on input "text" at bounding box center [138, 165] width 29 height 19
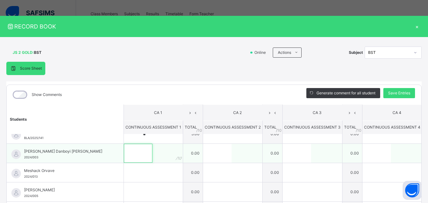
click at [124, 156] on input "text" at bounding box center [138, 153] width 29 height 19
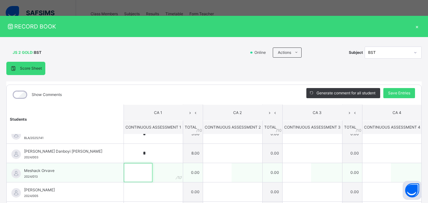
click at [124, 171] on input "text" at bounding box center [138, 172] width 29 height 19
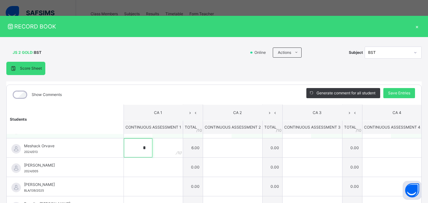
scroll to position [312, 0]
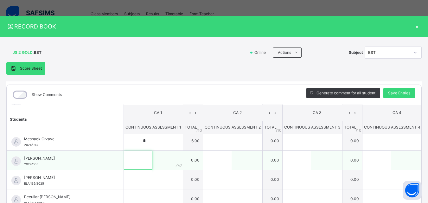
click at [124, 159] on input "text" at bounding box center [138, 160] width 29 height 19
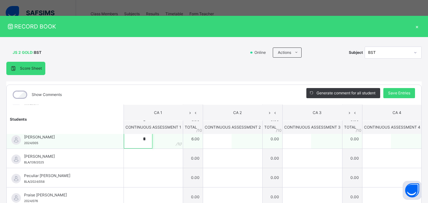
scroll to position [344, 0]
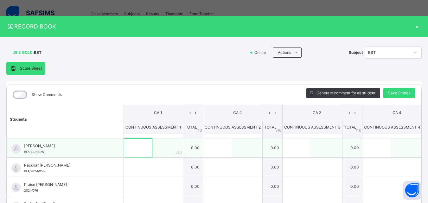
click at [124, 151] on input "text" at bounding box center [138, 147] width 29 height 19
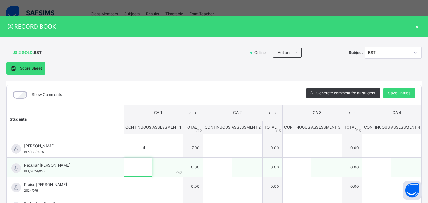
click at [124, 163] on input "text" at bounding box center [138, 167] width 29 height 19
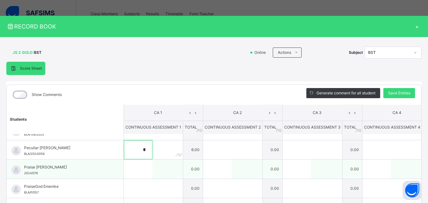
scroll to position [375, 0]
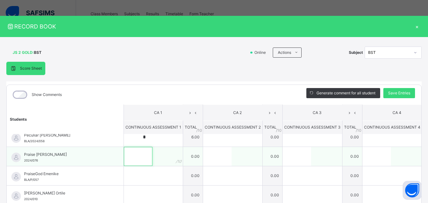
click at [124, 160] on input "text" at bounding box center [138, 156] width 29 height 19
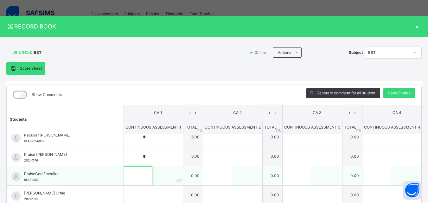
click at [124, 175] on input "text" at bounding box center [138, 175] width 29 height 19
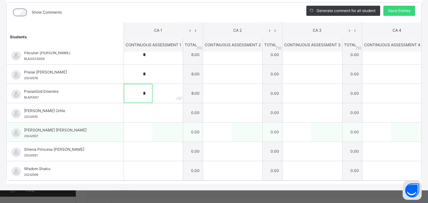
scroll to position [90, 0]
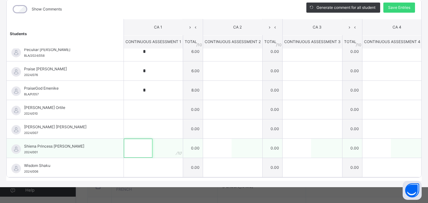
click at [124, 139] on input "text" at bounding box center [138, 148] width 29 height 19
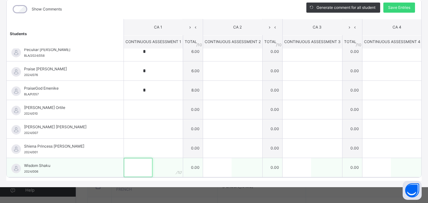
click at [124, 158] on input "text" at bounding box center [138, 167] width 29 height 19
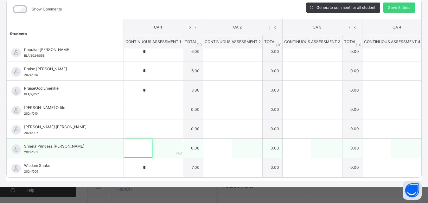
click at [124, 139] on input "text" at bounding box center [138, 148] width 29 height 19
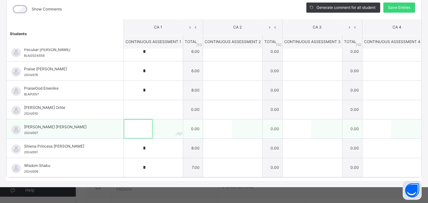
click at [124, 120] on input "text" at bounding box center [138, 128] width 29 height 19
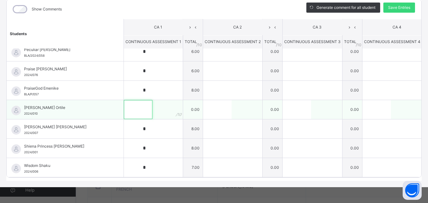
click at [124, 100] on input "text" at bounding box center [138, 109] width 29 height 19
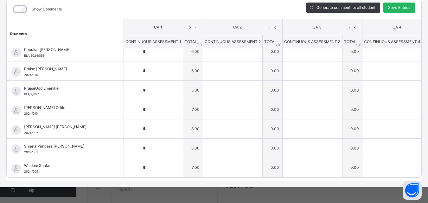
click at [408, 5] on span "Save Entries" at bounding box center [399, 8] width 22 height 6
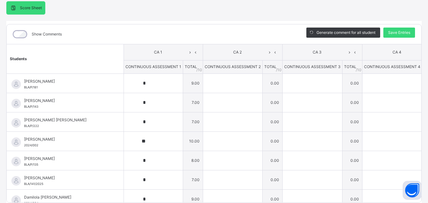
scroll to position [0, 0]
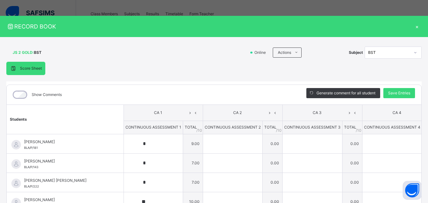
click at [422, 26] on div "×" at bounding box center [417, 26] width 10 height 9
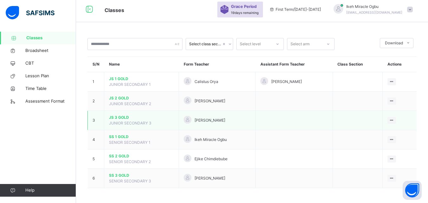
scroll to position [4, 0]
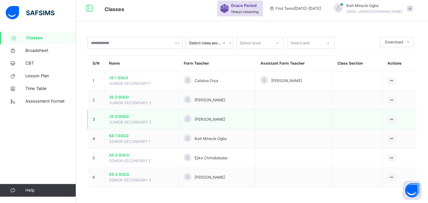
click at [121, 115] on span "JS 3 GOLD" at bounding box center [141, 117] width 65 height 6
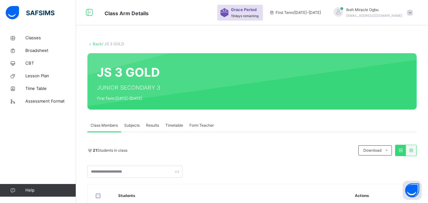
click at [138, 128] on span "Subjects" at bounding box center [132, 126] width 16 height 6
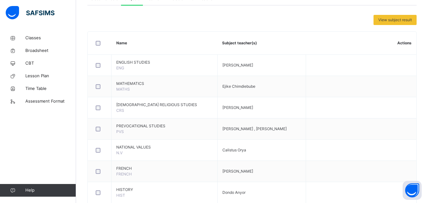
scroll to position [207, 0]
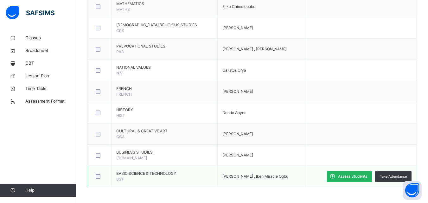
click at [366, 179] on span "Assess Students" at bounding box center [352, 177] width 29 height 6
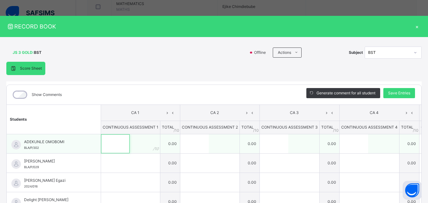
click at [112, 143] on input "text" at bounding box center [115, 143] width 29 height 19
click at [110, 142] on input "text" at bounding box center [115, 143] width 29 height 19
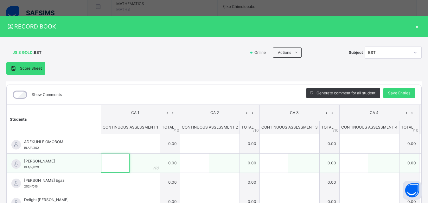
click at [101, 163] on input "text" at bounding box center [115, 163] width 29 height 19
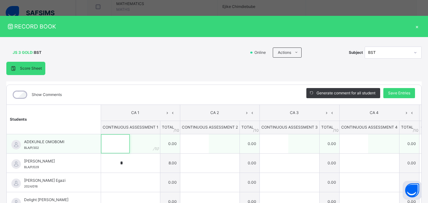
click at [108, 144] on input "text" at bounding box center [115, 143] width 29 height 19
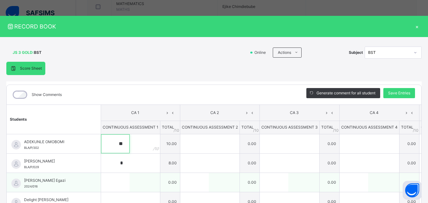
scroll to position [32, 0]
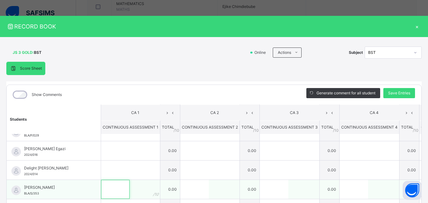
click at [105, 185] on input "text" at bounding box center [115, 189] width 29 height 19
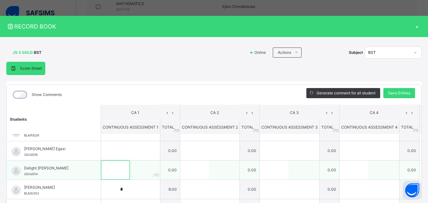
click at [101, 166] on input "text" at bounding box center [115, 170] width 29 height 19
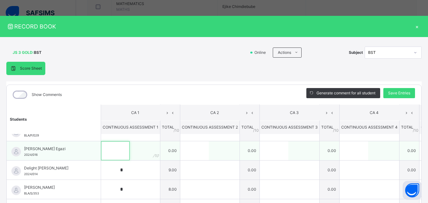
click at [101, 150] on input "text" at bounding box center [115, 150] width 29 height 19
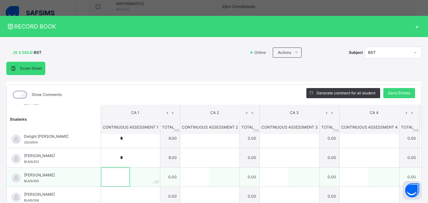
click at [107, 176] on input "text" at bounding box center [115, 177] width 29 height 19
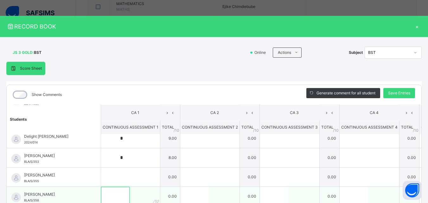
click at [107, 190] on input "text" at bounding box center [115, 196] width 29 height 19
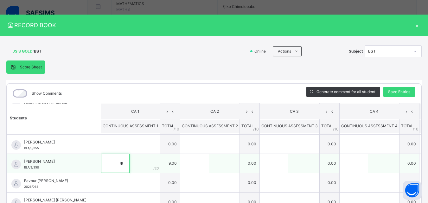
scroll to position [127, 0]
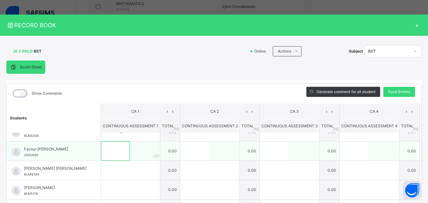
click at [101, 149] on input "text" at bounding box center [115, 151] width 29 height 19
click at [101, 150] on input "text" at bounding box center [115, 151] width 29 height 19
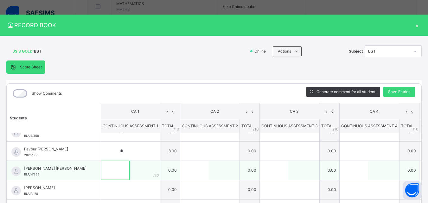
click at [112, 167] on input "text" at bounding box center [115, 170] width 29 height 19
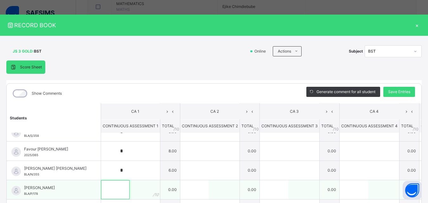
click at [110, 182] on input "text" at bounding box center [115, 189] width 29 height 19
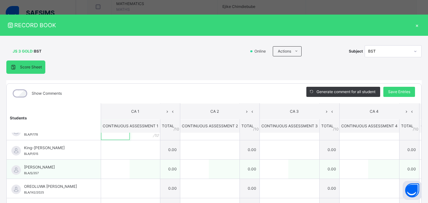
scroll to position [190, 0]
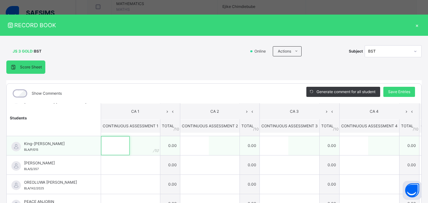
click at [106, 150] on input "text" at bounding box center [115, 145] width 29 height 19
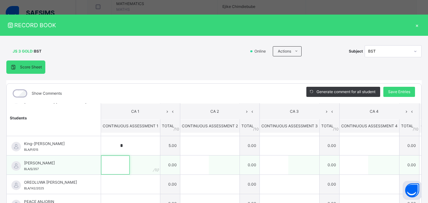
click at [112, 167] on input "text" at bounding box center [115, 165] width 29 height 19
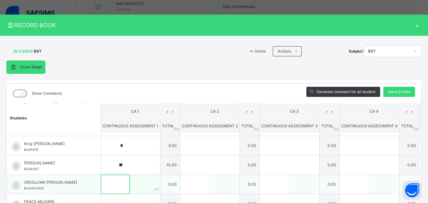
click at [114, 180] on input "text" at bounding box center [115, 184] width 29 height 19
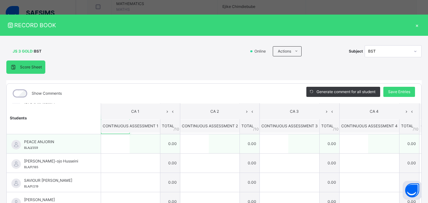
scroll to position [250, 0]
click at [104, 145] on input "text" at bounding box center [115, 143] width 29 height 19
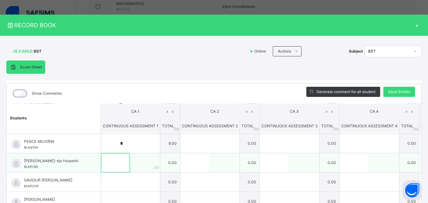
click at [103, 165] on input "text" at bounding box center [115, 162] width 29 height 19
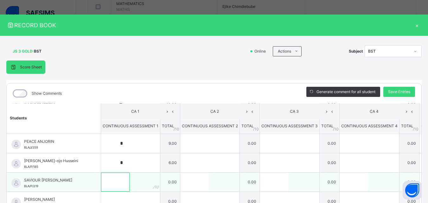
click at [110, 179] on input "text" at bounding box center [115, 182] width 29 height 19
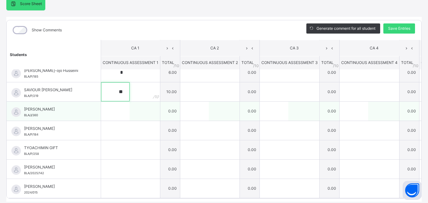
scroll to position [90, 0]
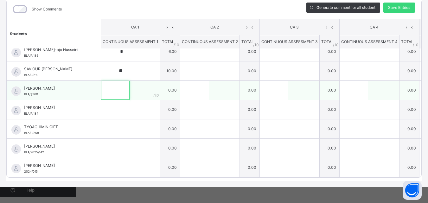
click at [107, 82] on input "text" at bounding box center [115, 90] width 29 height 19
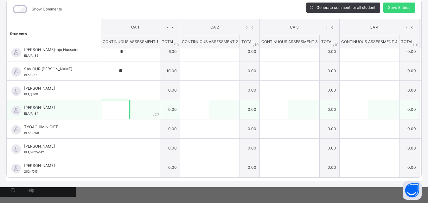
click at [103, 101] on input "text" at bounding box center [115, 109] width 29 height 19
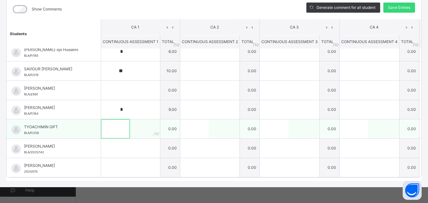
click at [108, 123] on input "text" at bounding box center [115, 128] width 29 height 19
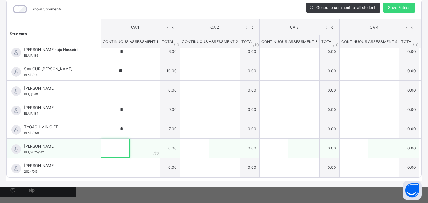
click at [114, 142] on input "text" at bounding box center [115, 148] width 29 height 19
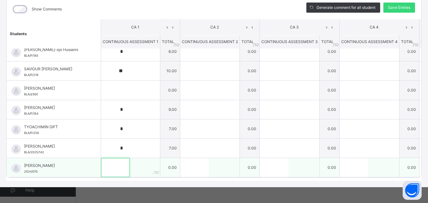
click at [109, 158] on input "text" at bounding box center [115, 167] width 29 height 19
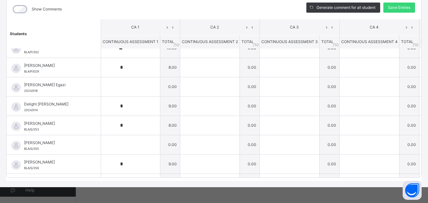
scroll to position [0, 0]
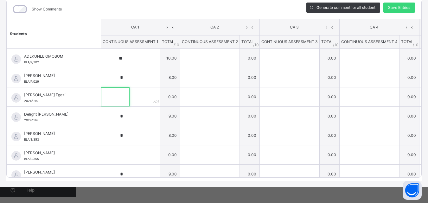
click at [108, 90] on input "text" at bounding box center [115, 96] width 29 height 19
click at [398, 5] on span "Save Entries" at bounding box center [399, 8] width 22 height 6
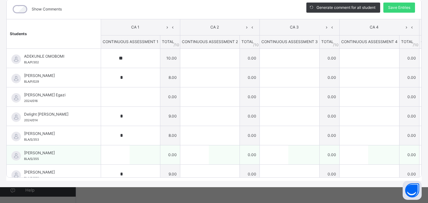
click at [399, 149] on td "0.00" at bounding box center [409, 154] width 20 height 19
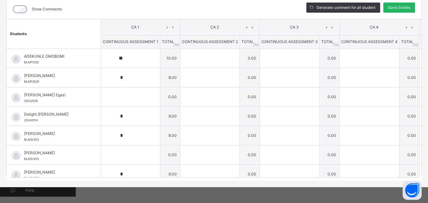
click at [402, 6] on div "Save Entries" at bounding box center [399, 8] width 32 height 10
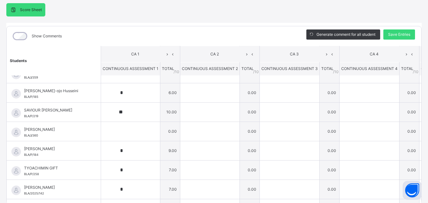
scroll to position [282, 0]
